Goal: Task Accomplishment & Management: Complete application form

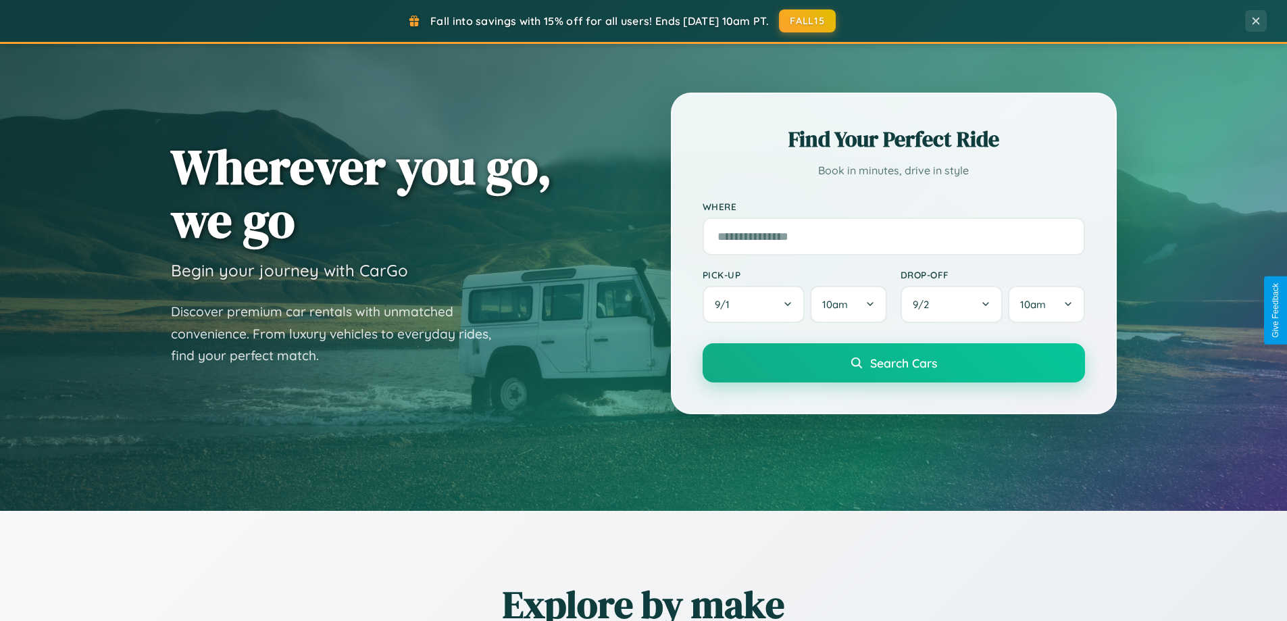
scroll to position [582, 0]
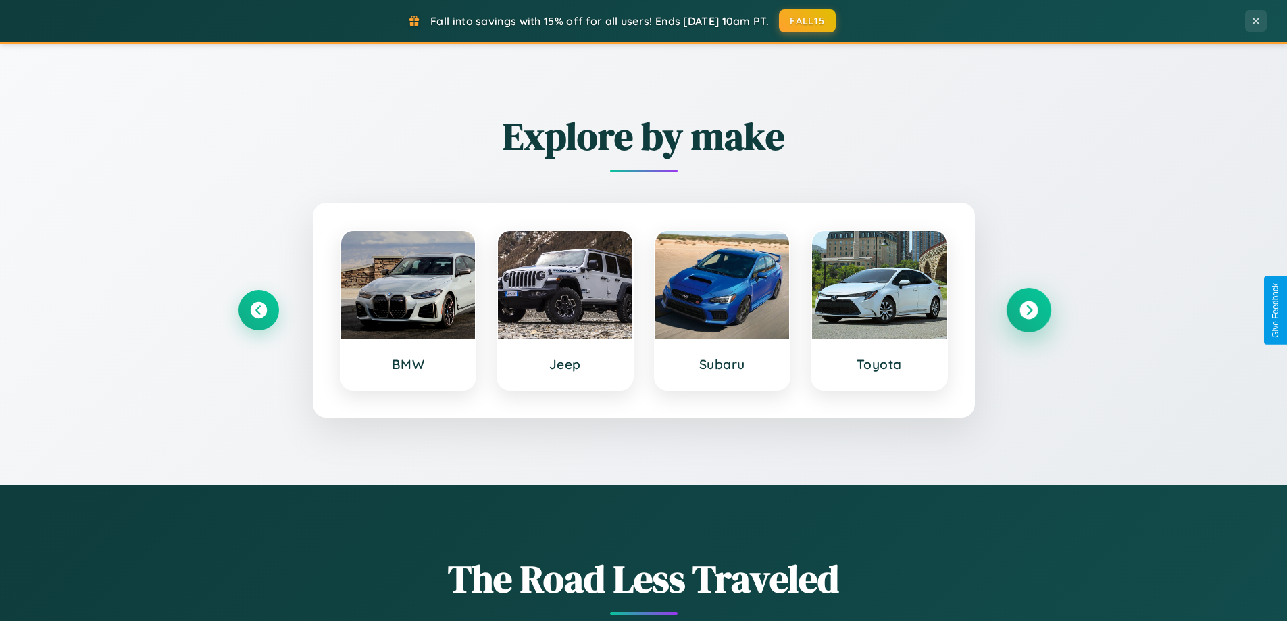
click at [1028, 310] on icon at bounding box center [1028, 310] width 18 height 18
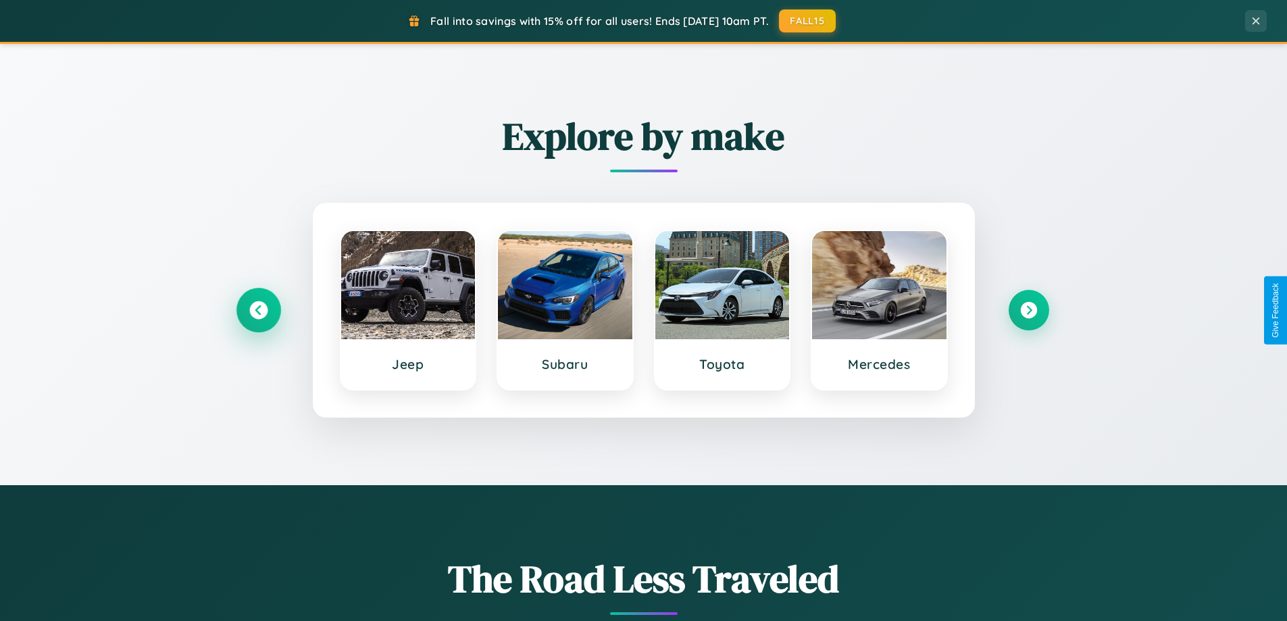
click at [258, 310] on icon at bounding box center [258, 310] width 18 height 18
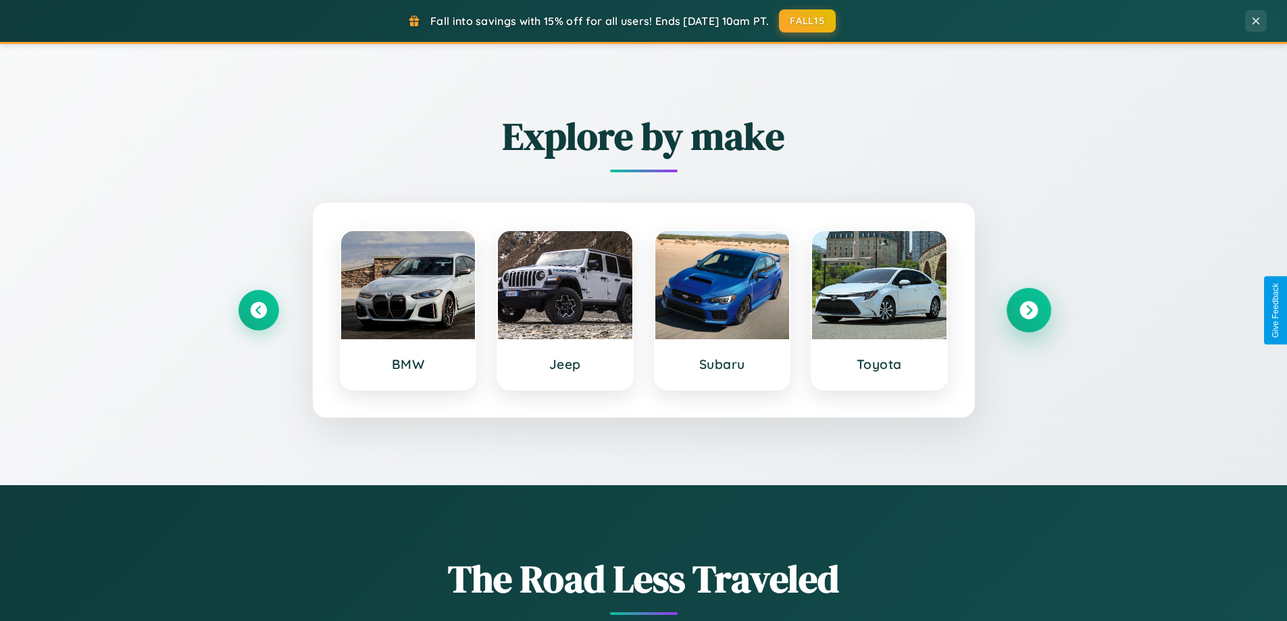
click at [1028, 310] on icon at bounding box center [1028, 310] width 18 height 18
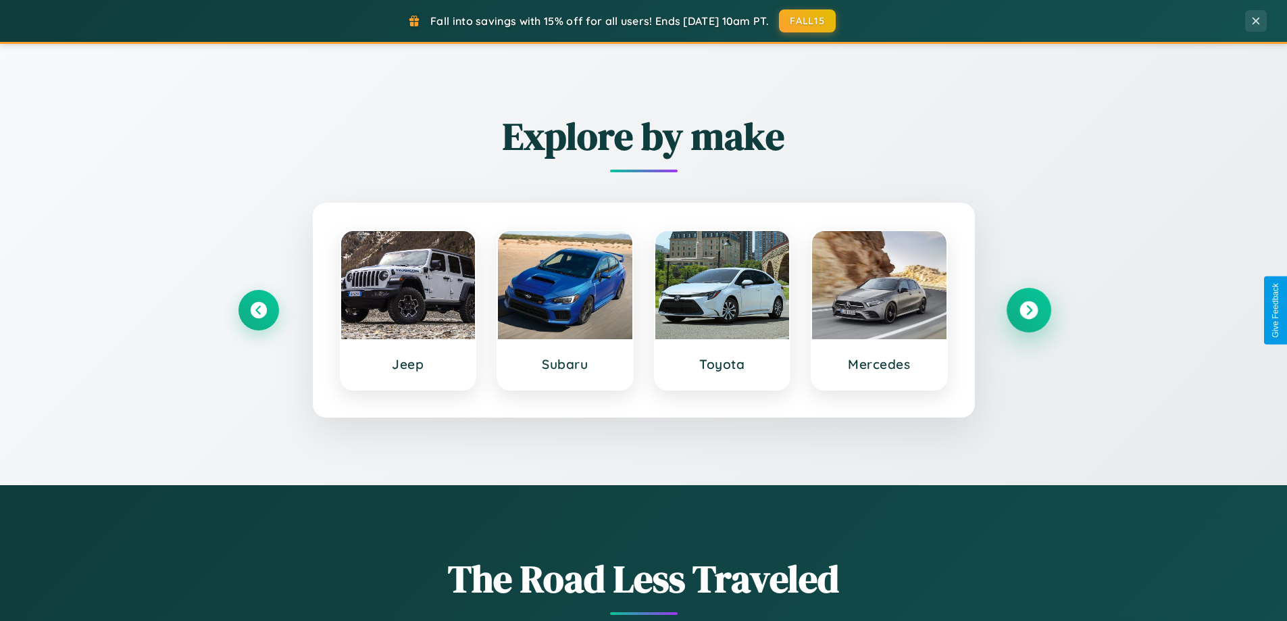
click at [1028, 310] on icon at bounding box center [1028, 310] width 18 height 18
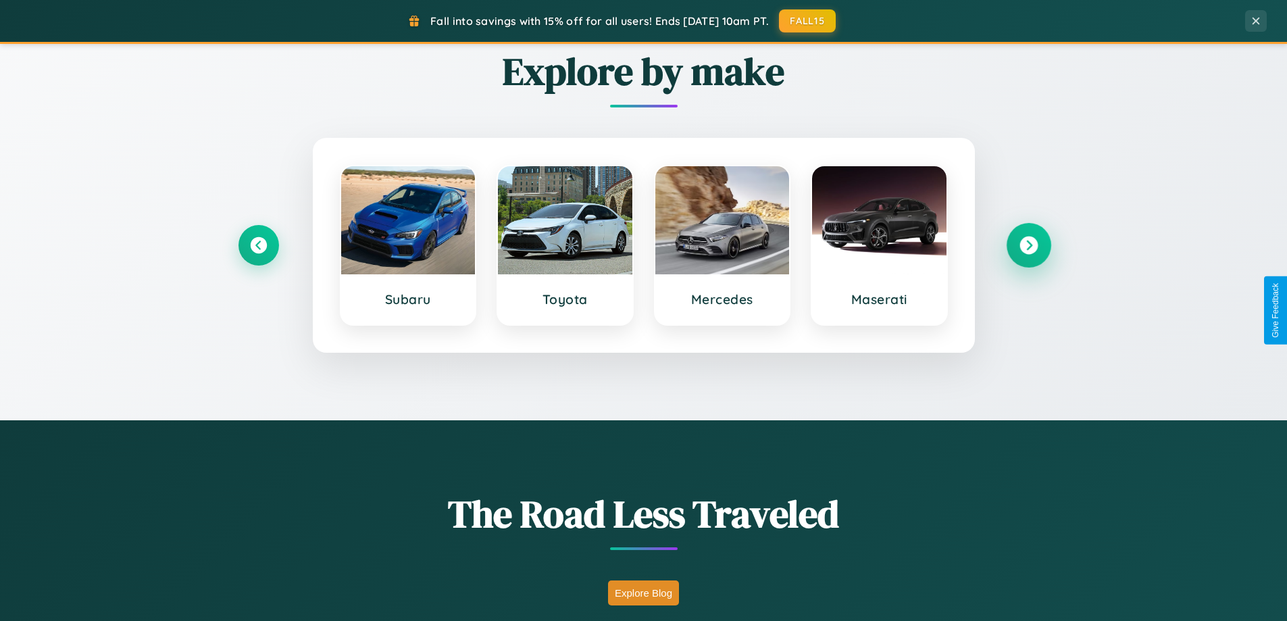
scroll to position [2170, 0]
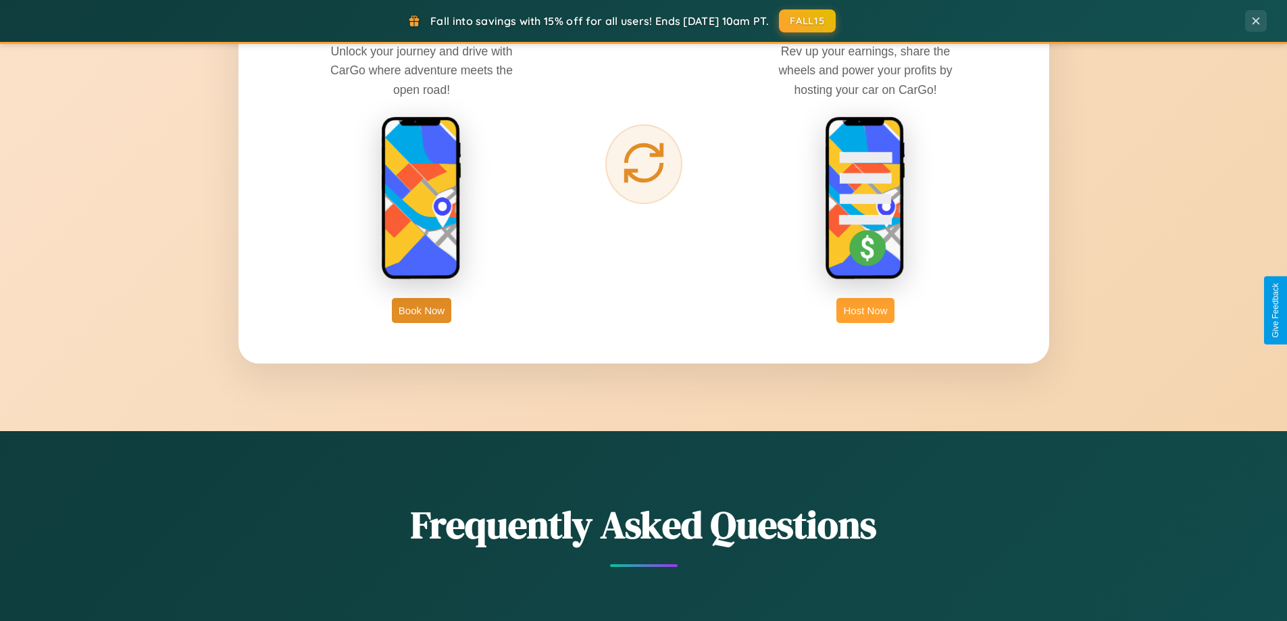
click at [865, 310] on button "Host Now" at bounding box center [864, 310] width 57 height 25
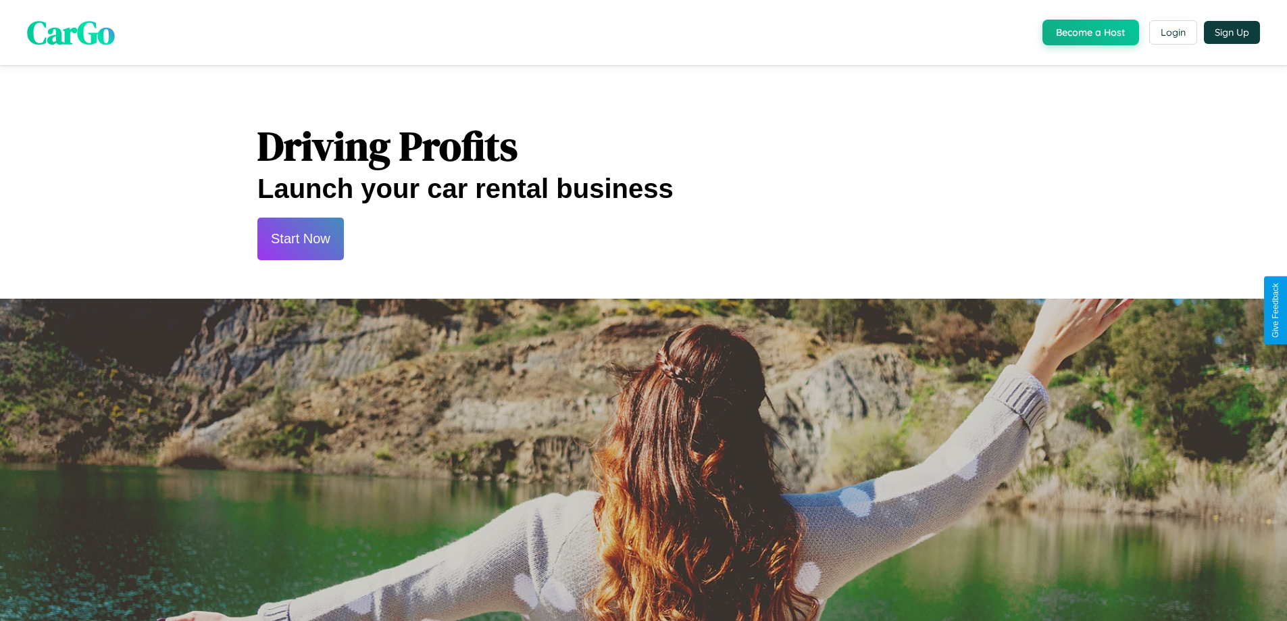
click at [300, 238] on button "Start Now" at bounding box center [300, 238] width 86 height 43
